Goal: Transaction & Acquisition: Purchase product/service

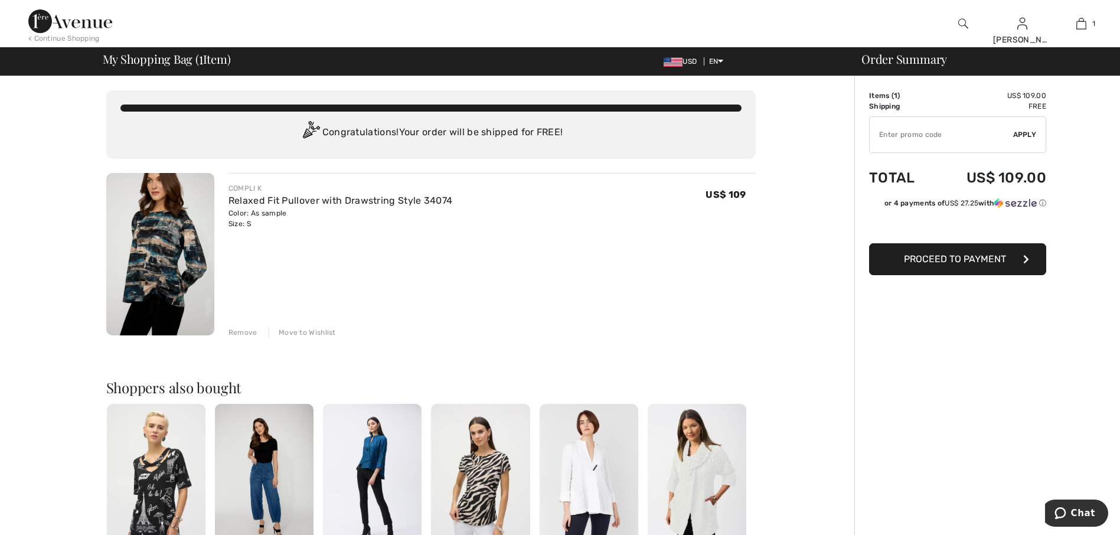
click at [163, 262] on img at bounding box center [160, 254] width 108 height 162
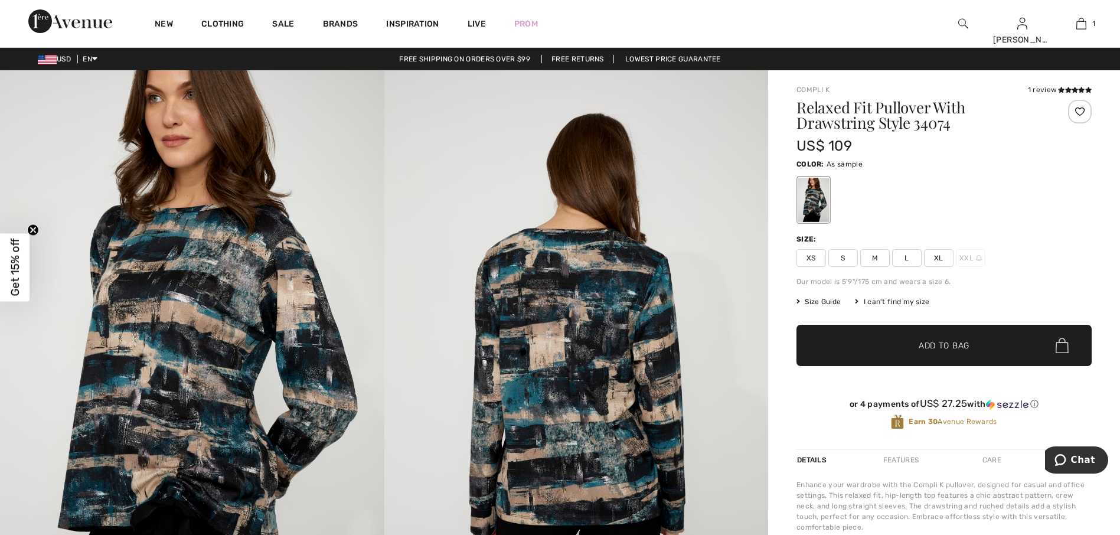
click at [239, 347] on img at bounding box center [192, 358] width 384 height 576
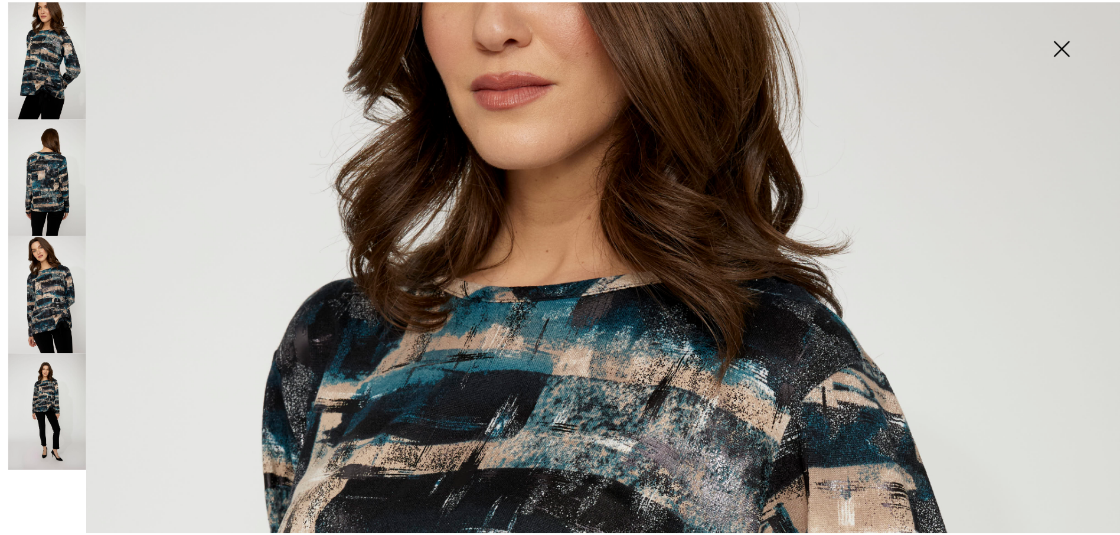
scroll to position [295, 0]
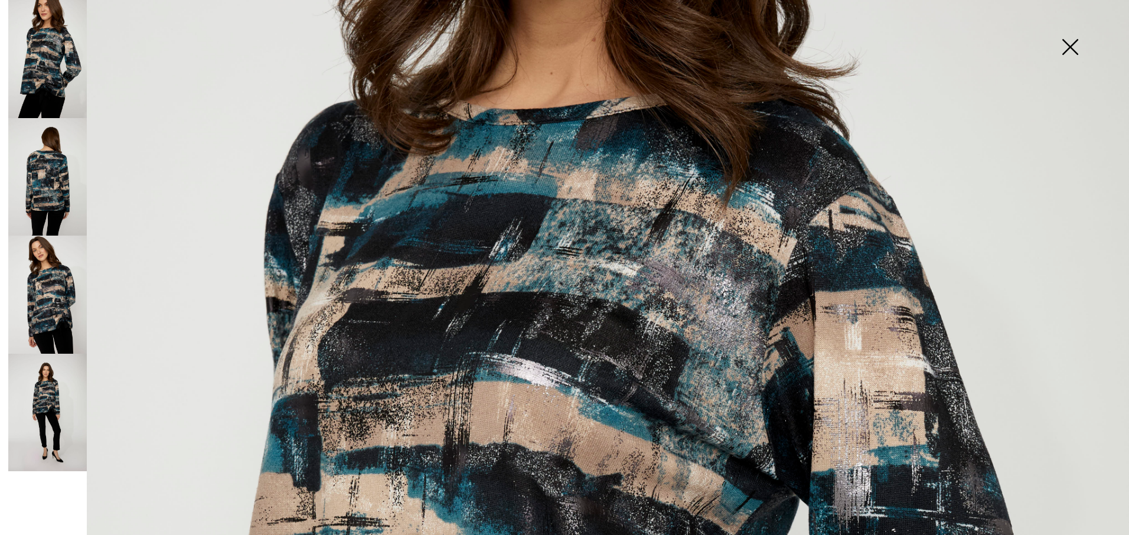
click at [1077, 48] on img at bounding box center [1069, 48] width 59 height 61
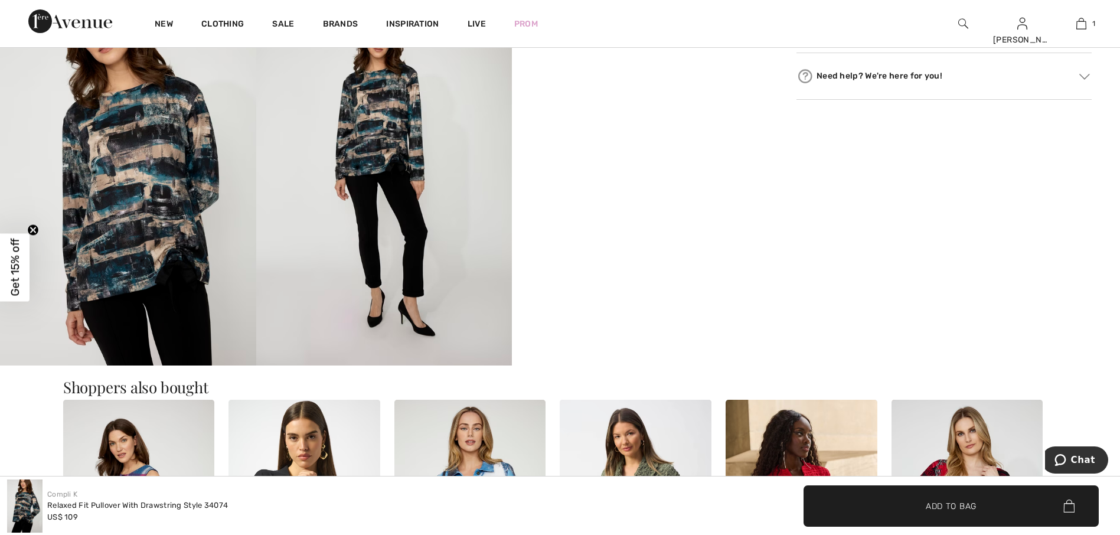
scroll to position [649, 0]
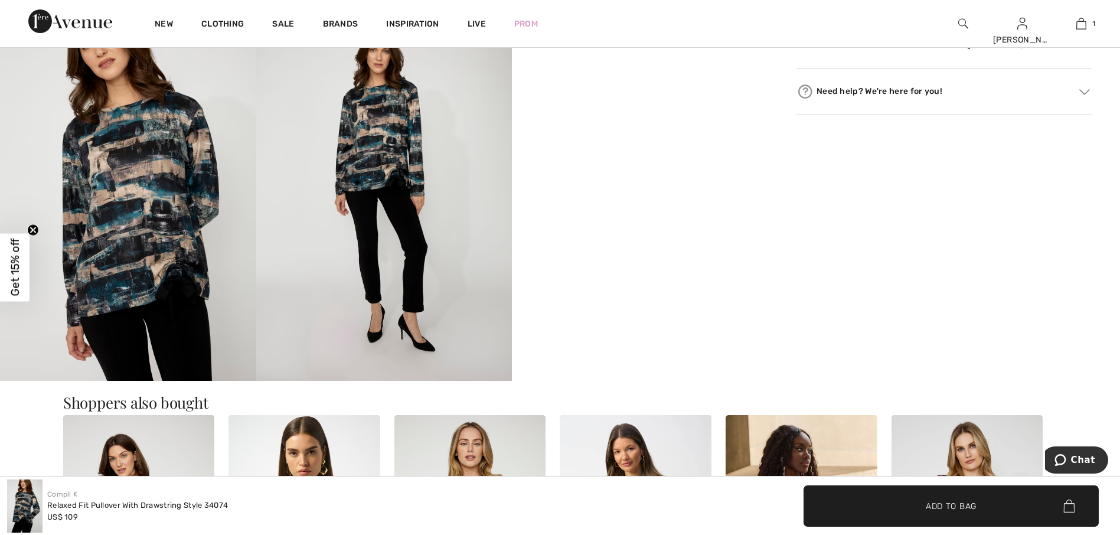
click at [401, 204] on img at bounding box center [384, 189] width 256 height 384
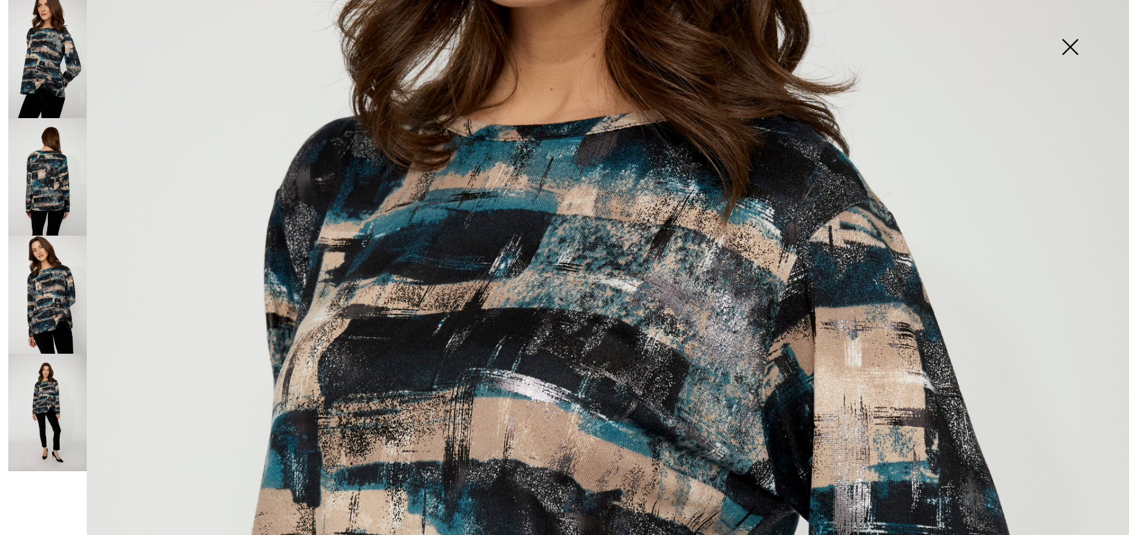
scroll to position [177, 0]
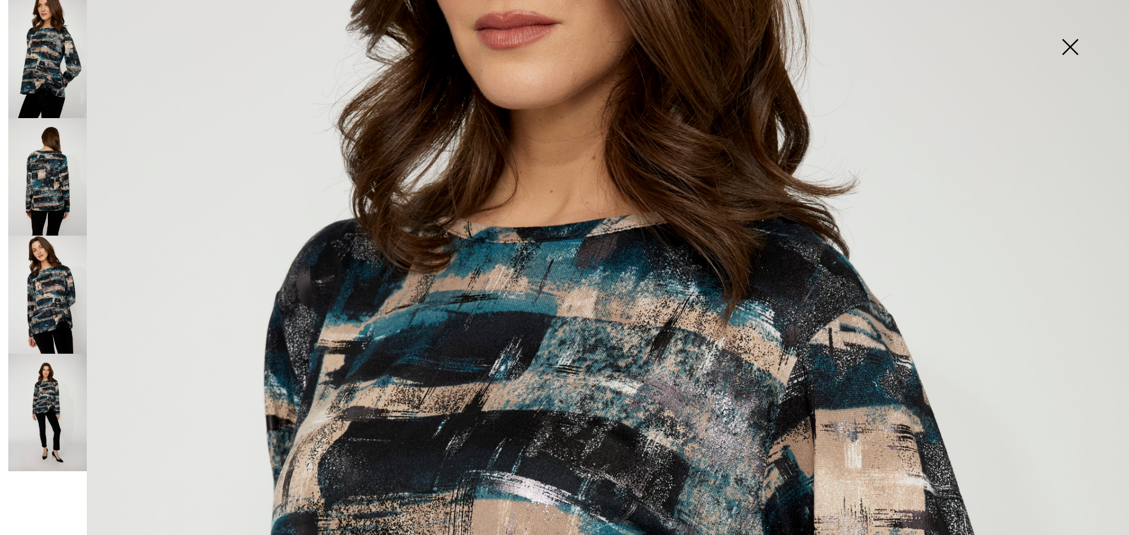
click at [1064, 47] on img at bounding box center [1069, 48] width 59 height 61
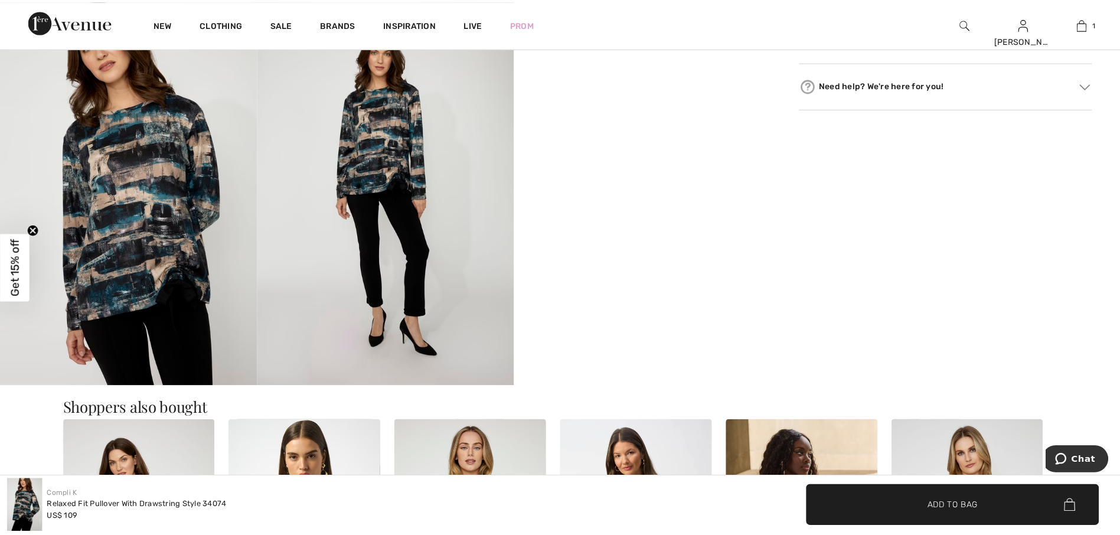
scroll to position [649, 0]
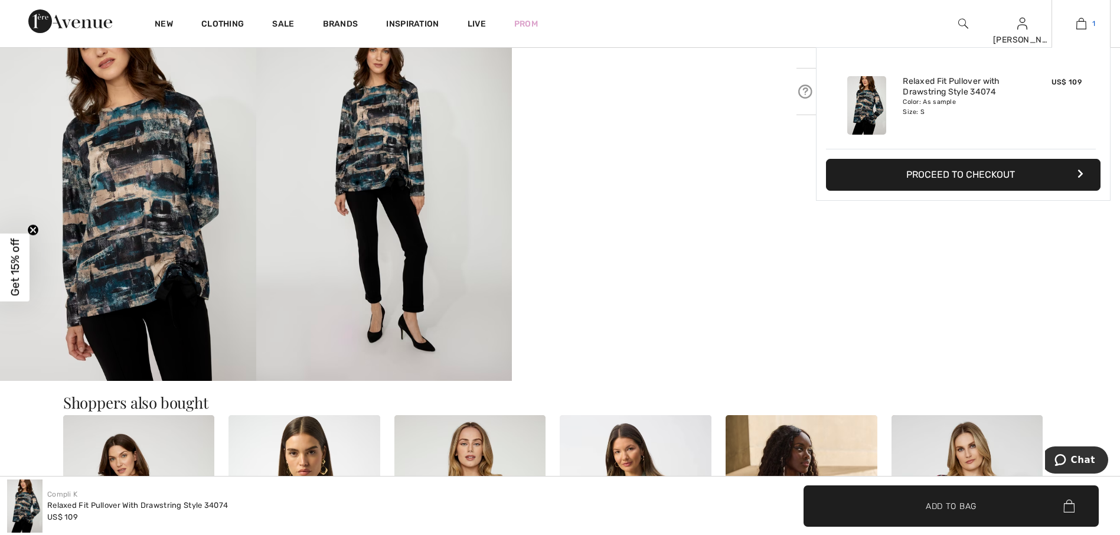
click at [1087, 29] on link "1" at bounding box center [1081, 24] width 58 height 14
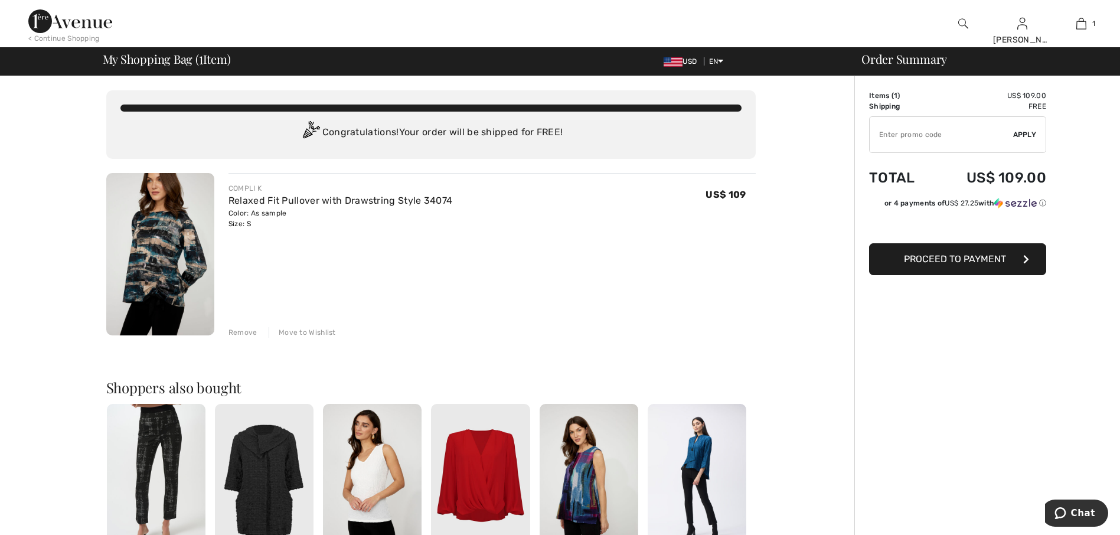
click at [966, 251] on button "Proceed to Payment" at bounding box center [957, 259] width 177 height 32
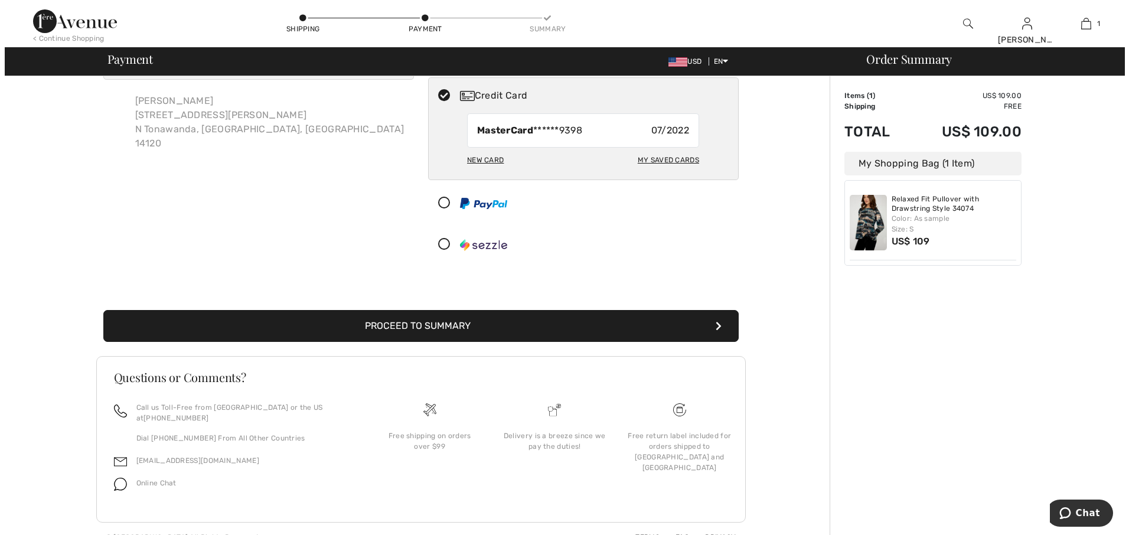
scroll to position [71, 0]
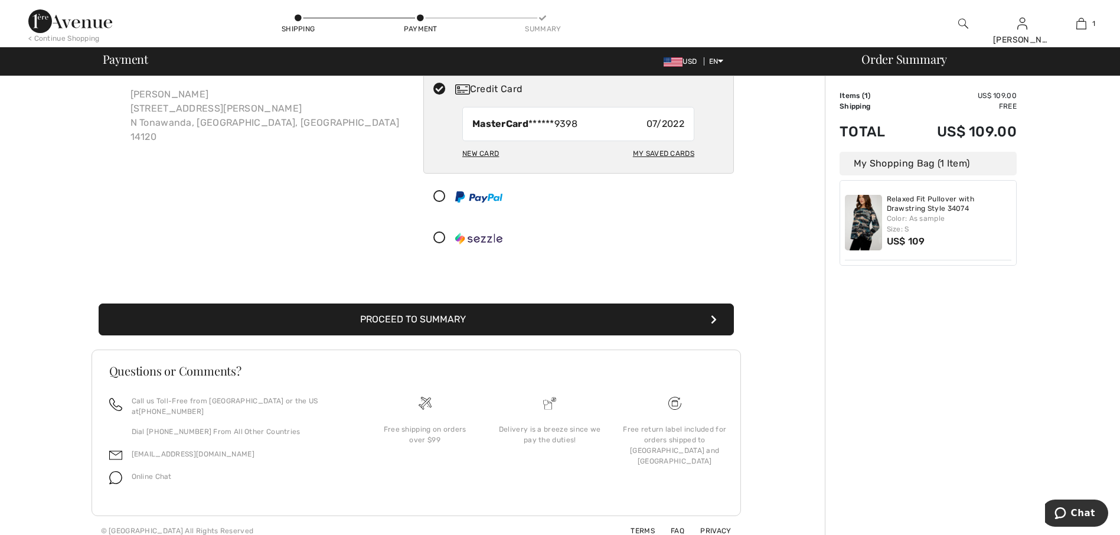
click at [643, 152] on div "My Saved Cards" at bounding box center [663, 153] width 61 height 20
radio input "true"
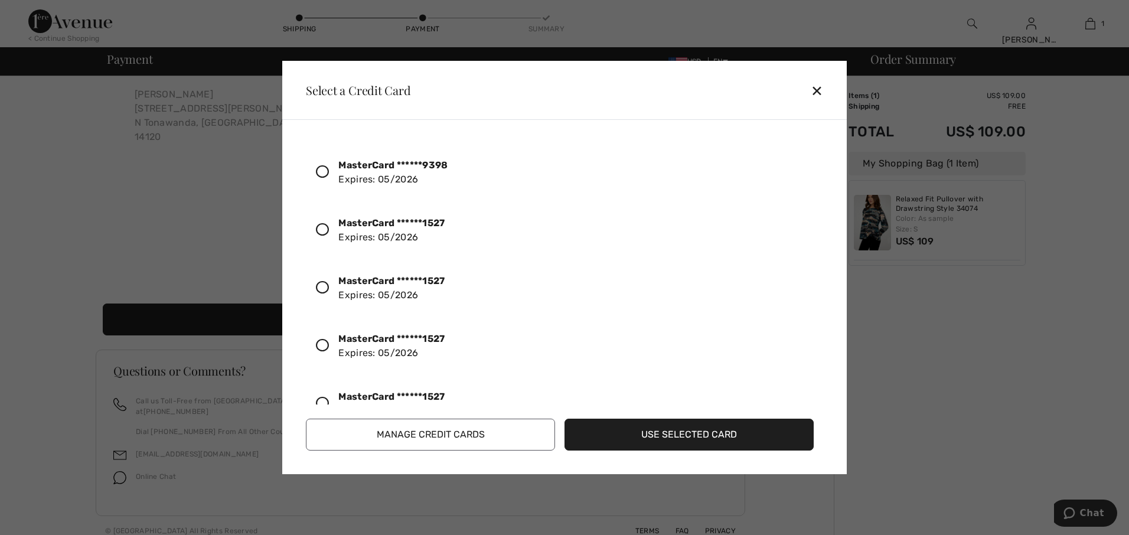
click at [326, 229] on icon at bounding box center [322, 229] width 13 height 13
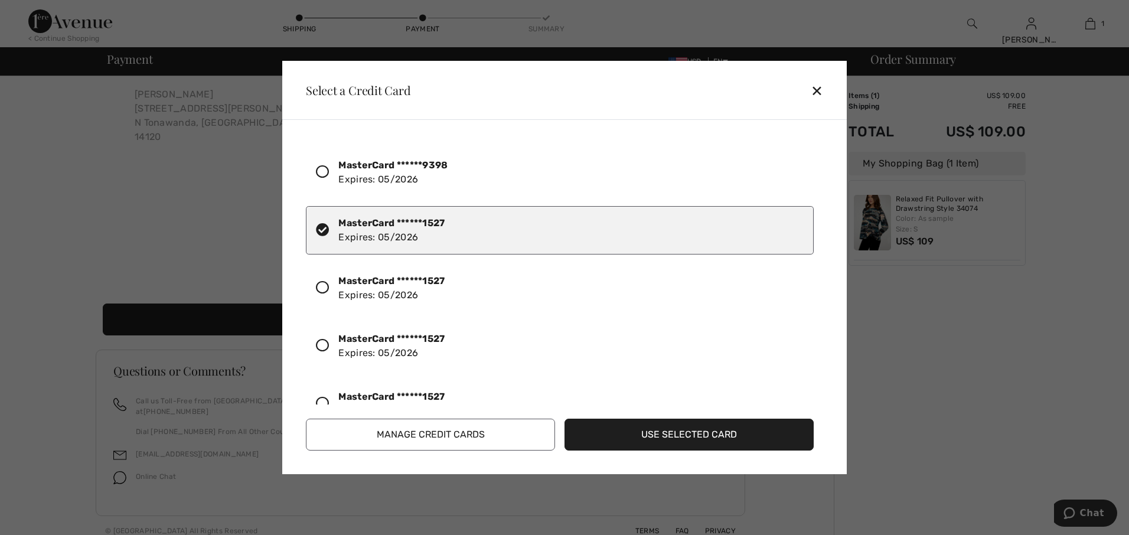
click at [691, 432] on button "Use Selected Card" at bounding box center [688, 435] width 249 height 32
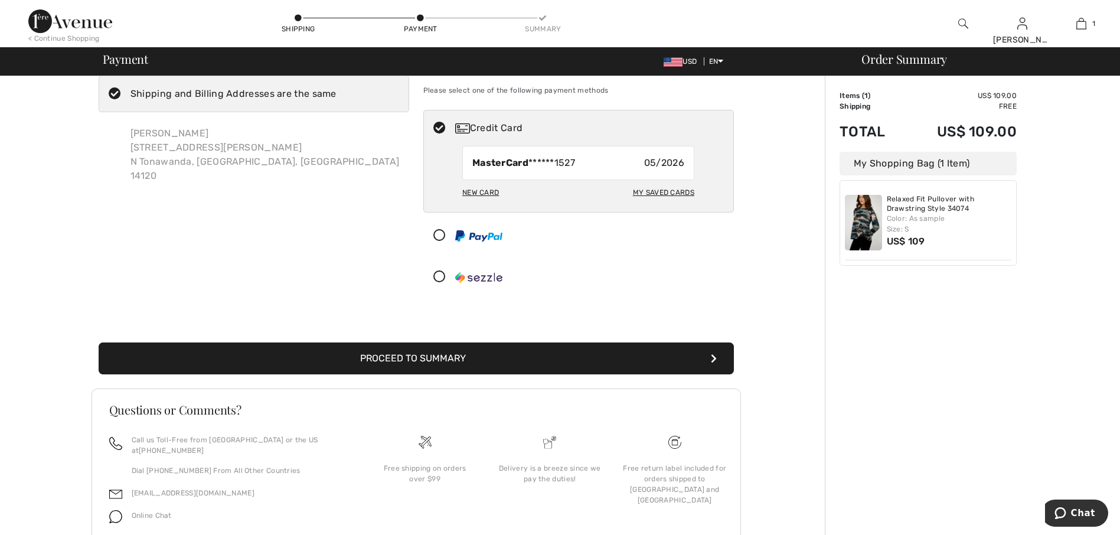
scroll to position [59, 0]
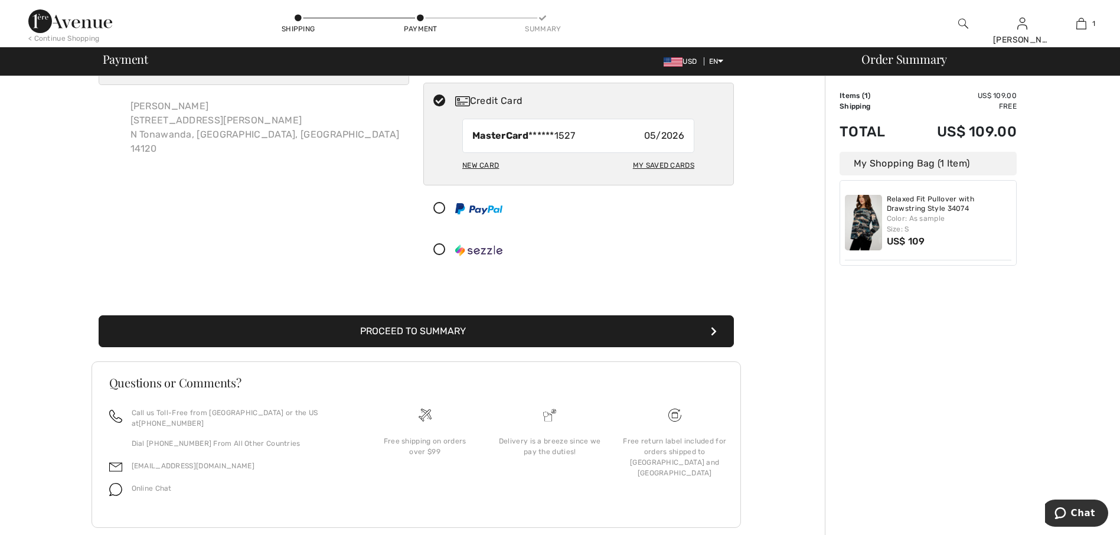
click at [537, 327] on button "Proceed to Summary" at bounding box center [416, 331] width 635 height 32
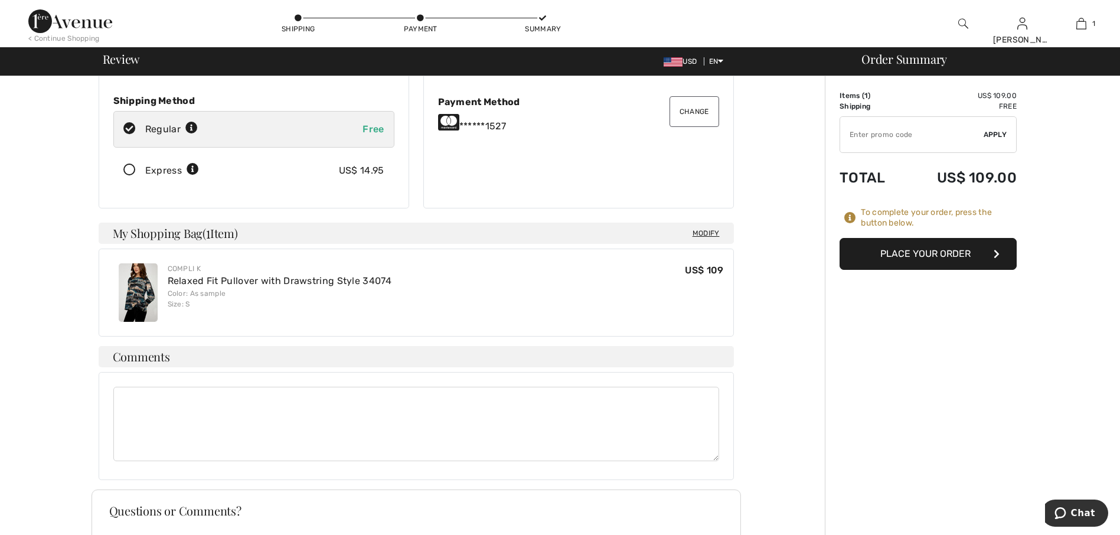
scroll to position [177, 0]
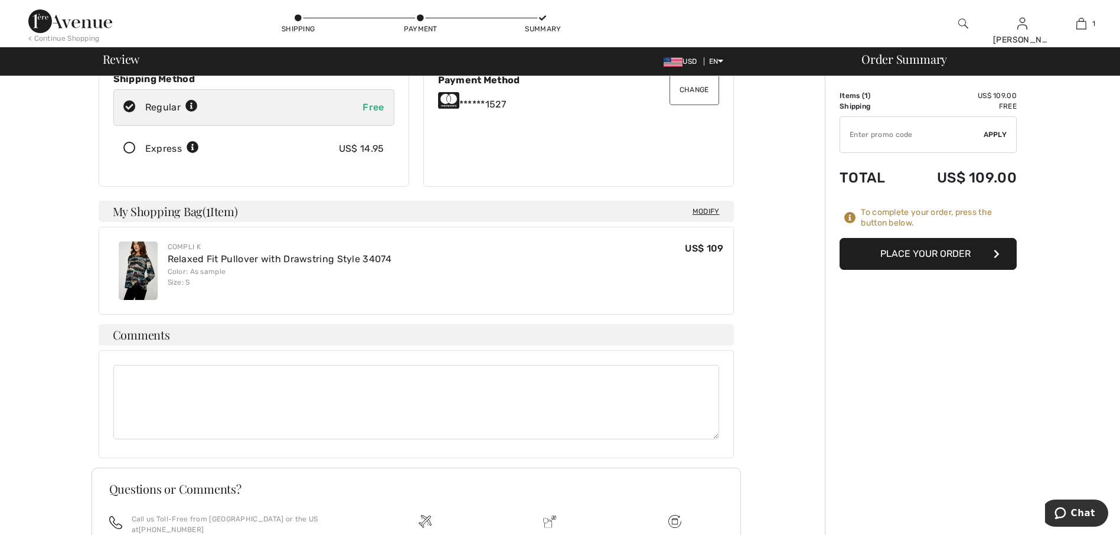
click at [951, 251] on button "Place Your Order" at bounding box center [927, 254] width 177 height 32
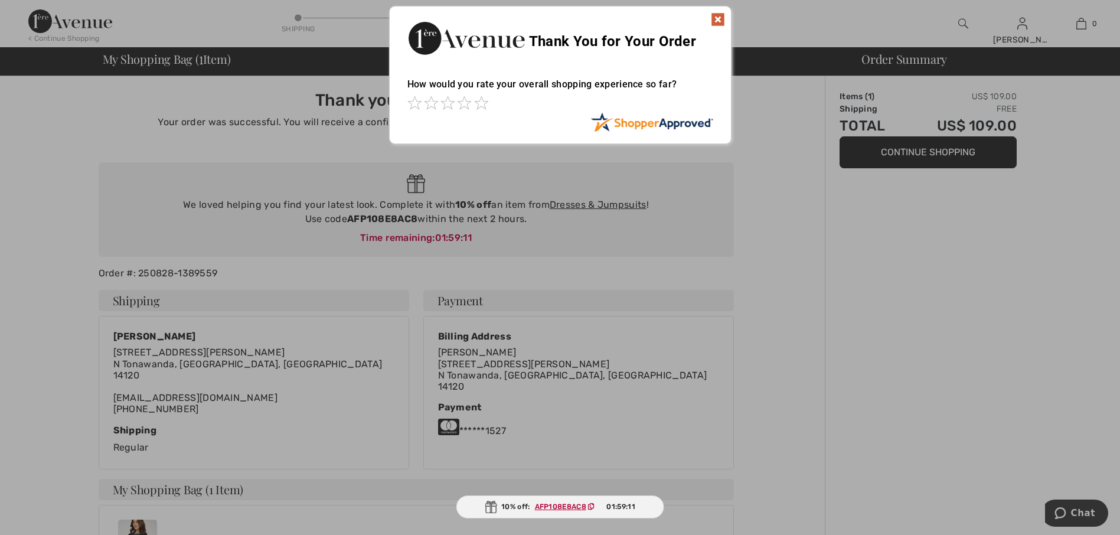
click at [720, 22] on img at bounding box center [718, 19] width 14 height 14
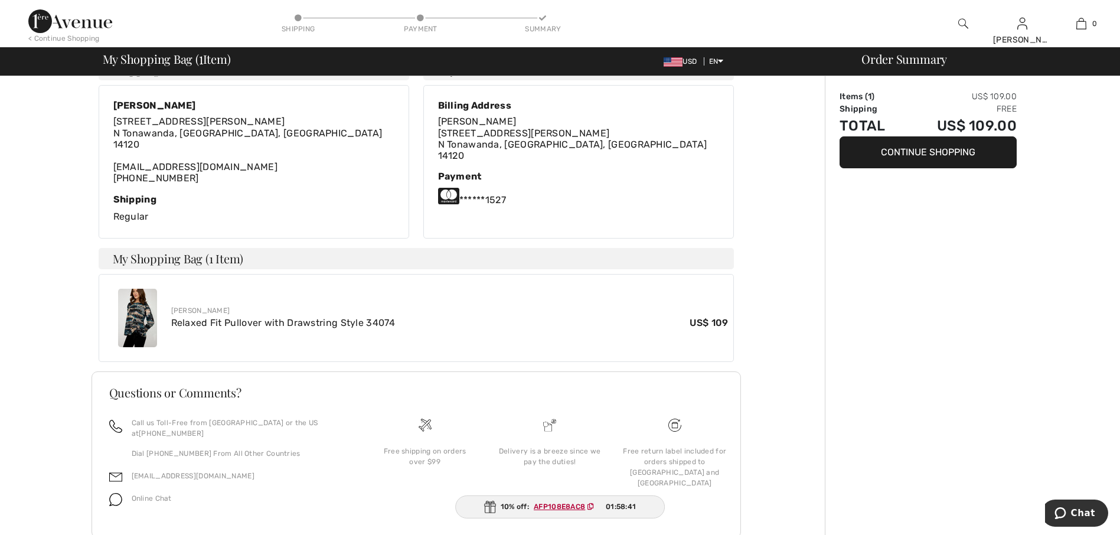
scroll to position [236, 0]
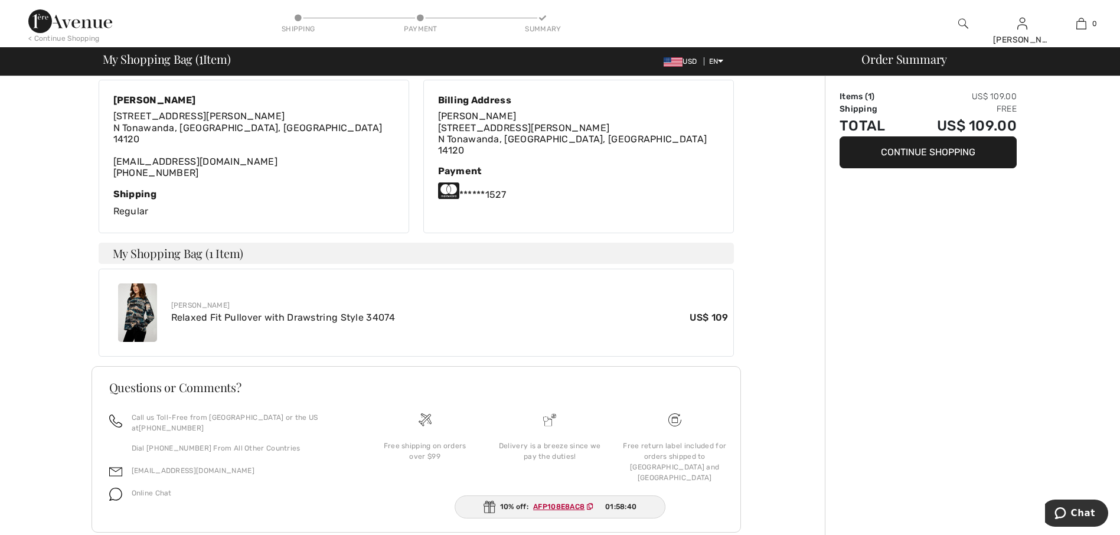
click at [128, 324] on img at bounding box center [137, 312] width 39 height 58
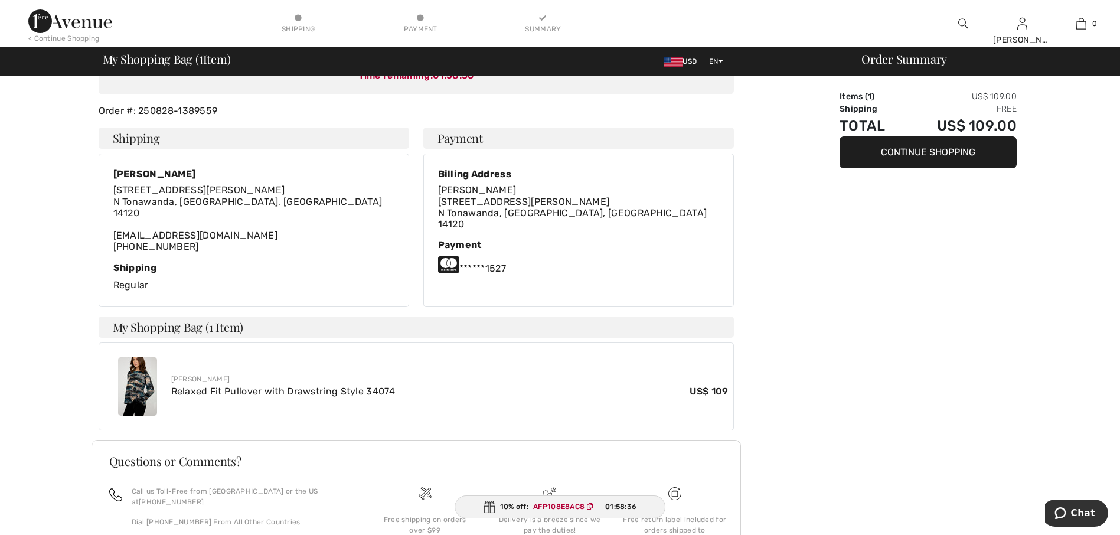
scroll to position [0, 0]
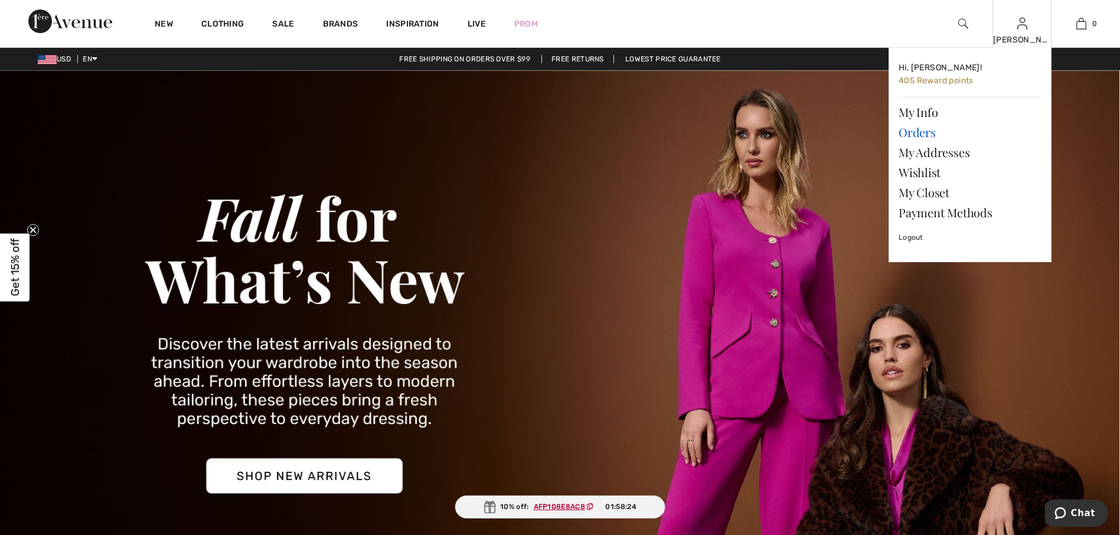
click at [925, 133] on link "Orders" at bounding box center [970, 132] width 143 height 20
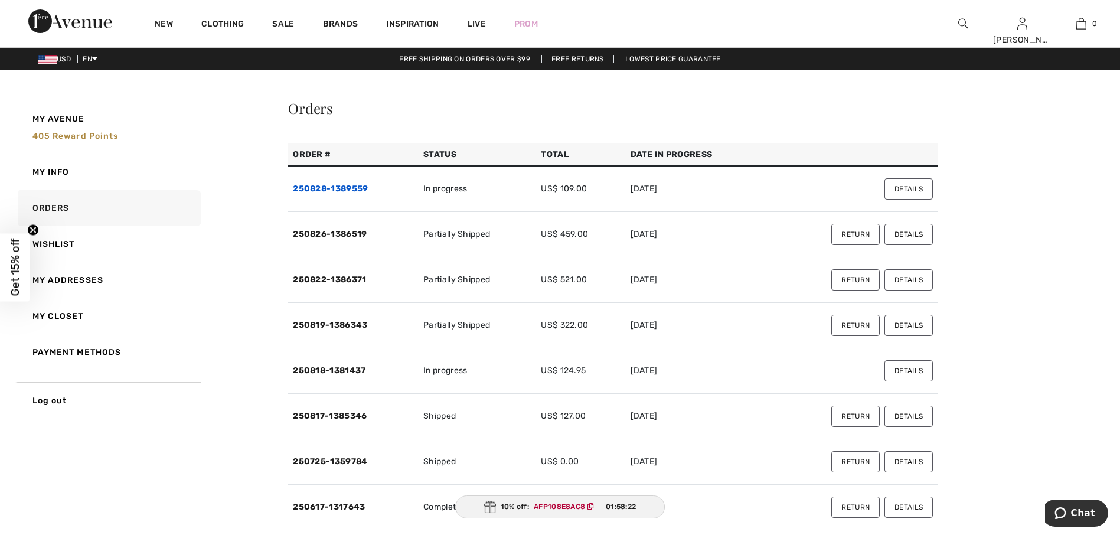
click at [338, 187] on link "250828-1389559" at bounding box center [330, 189] width 75 height 10
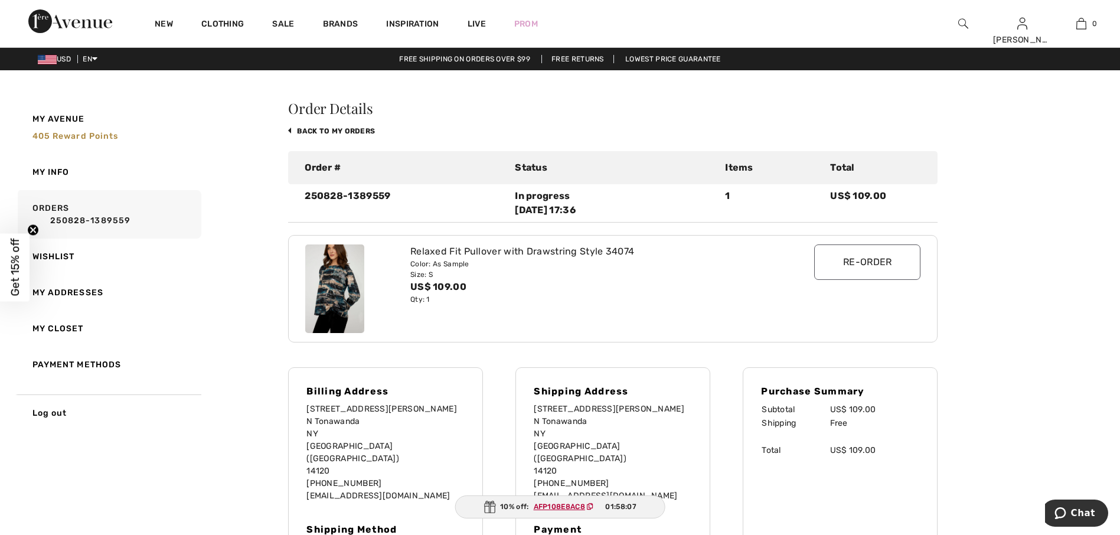
click at [343, 283] on img at bounding box center [334, 288] width 59 height 89
